Goal: Register for event/course

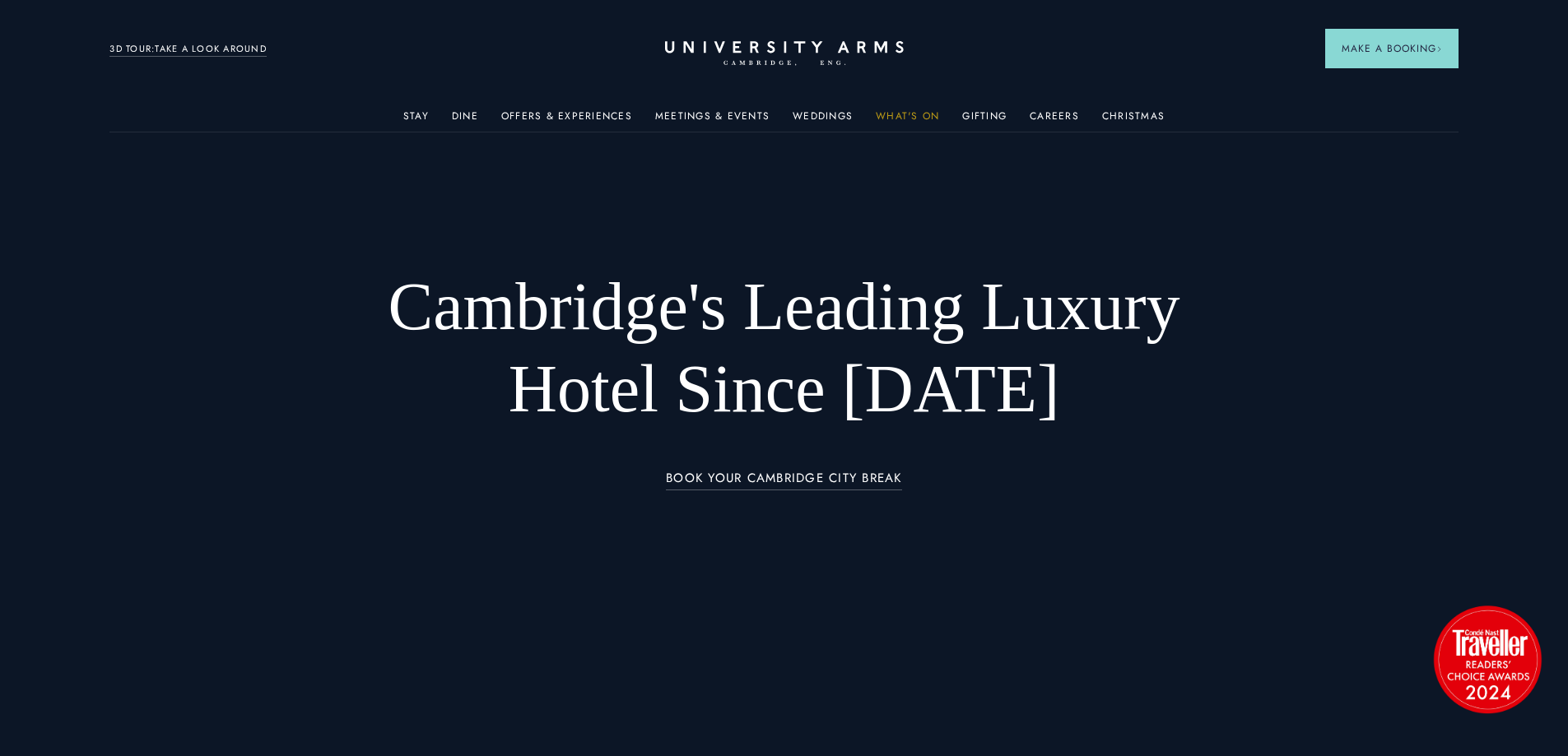
click at [926, 116] on link "What's On" at bounding box center [907, 121] width 63 height 21
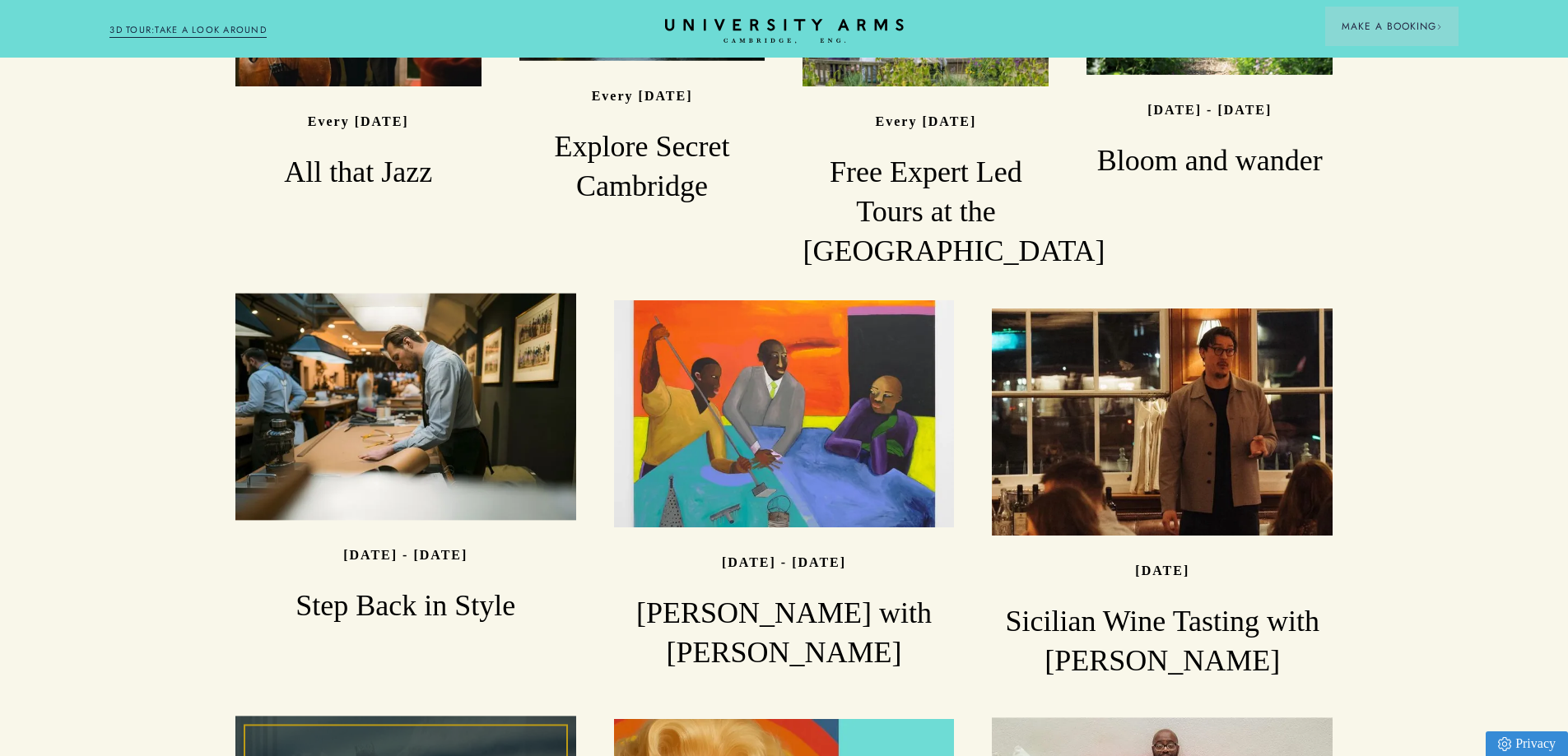
scroll to position [1810, 0]
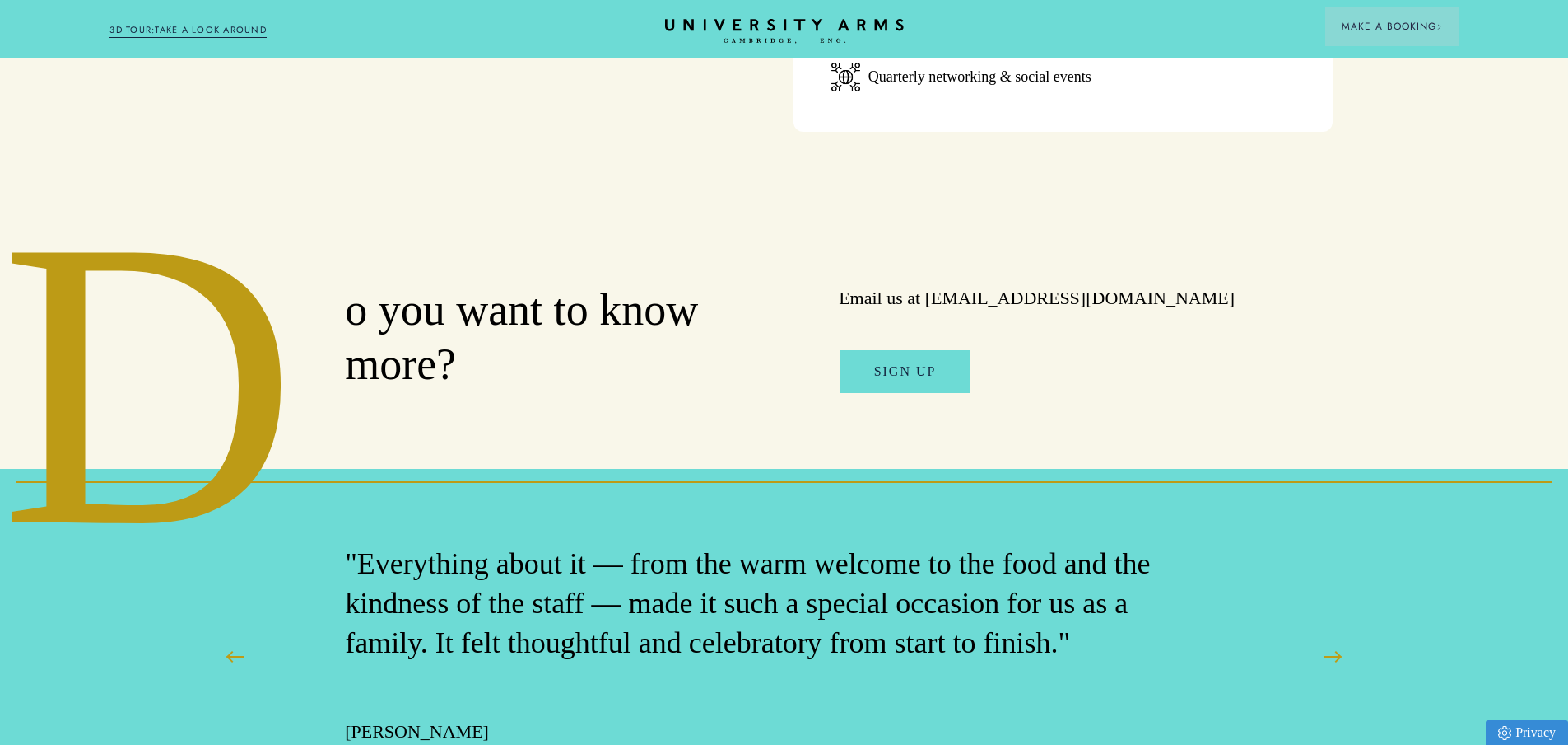
scroll to position [1635, 0]
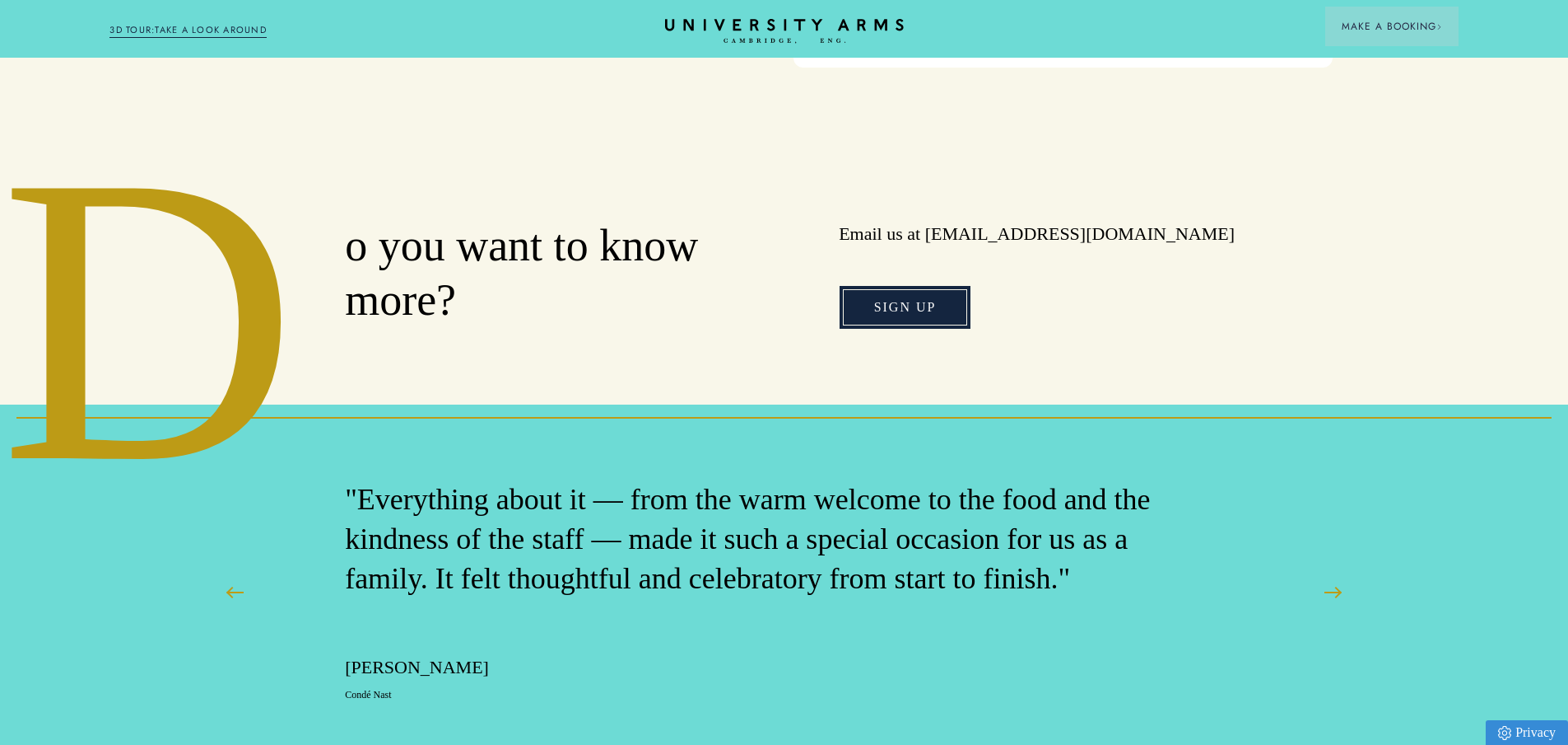
click at [891, 286] on link "SIGN UP" at bounding box center [906, 307] width 132 height 43
